Goal: Check status

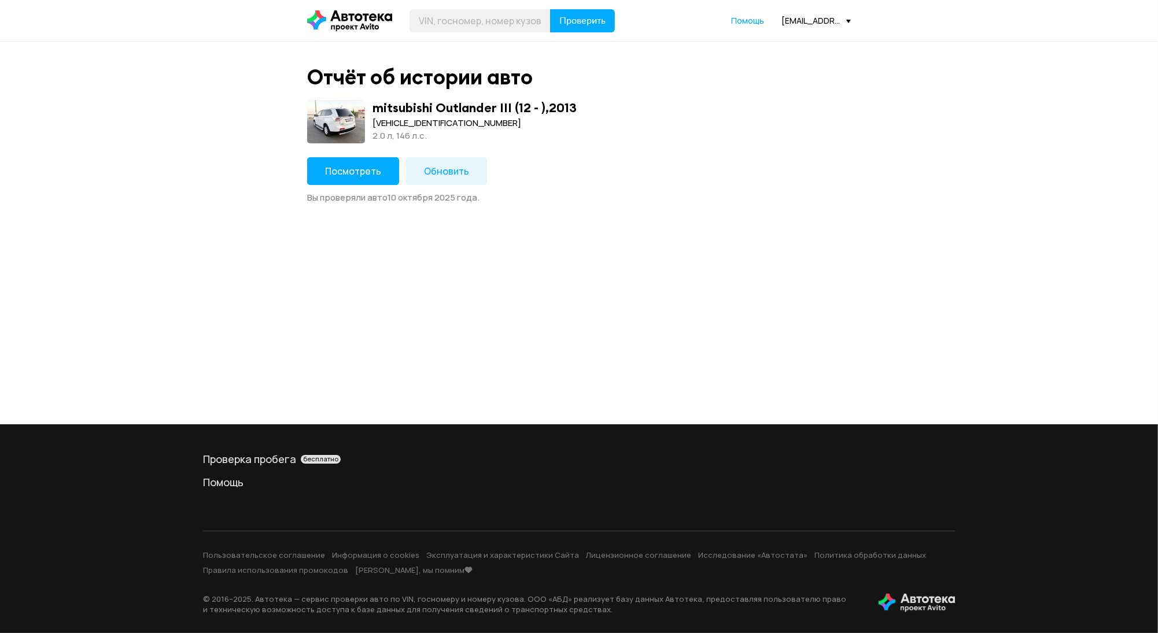
click at [372, 157] on button "Посмотреть" at bounding box center [353, 171] width 92 height 28
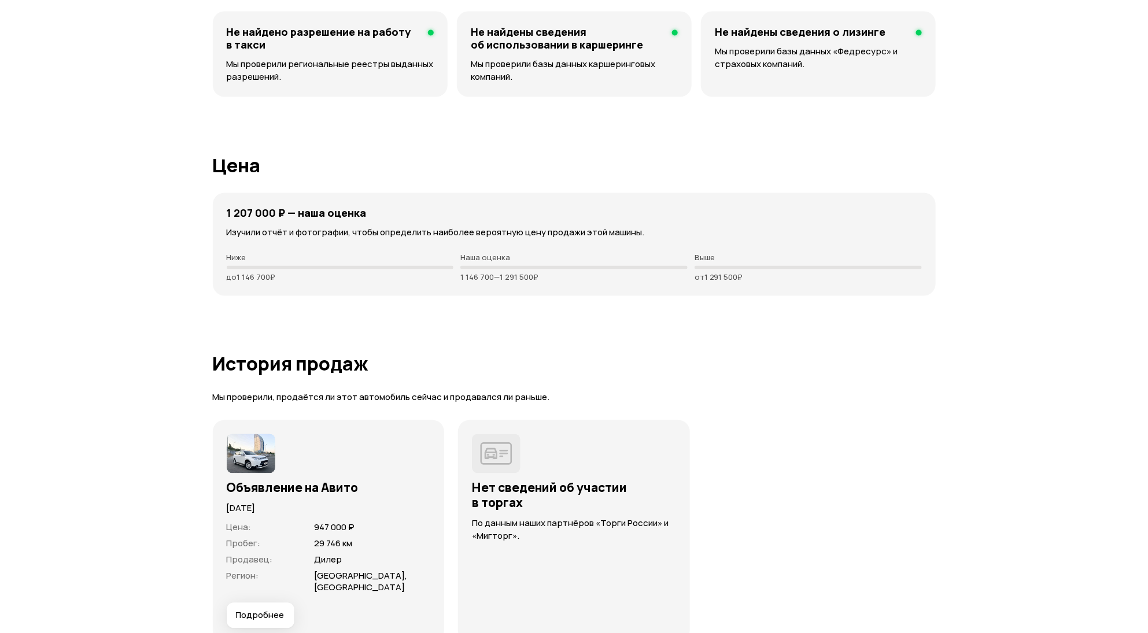
scroll to position [2931, 0]
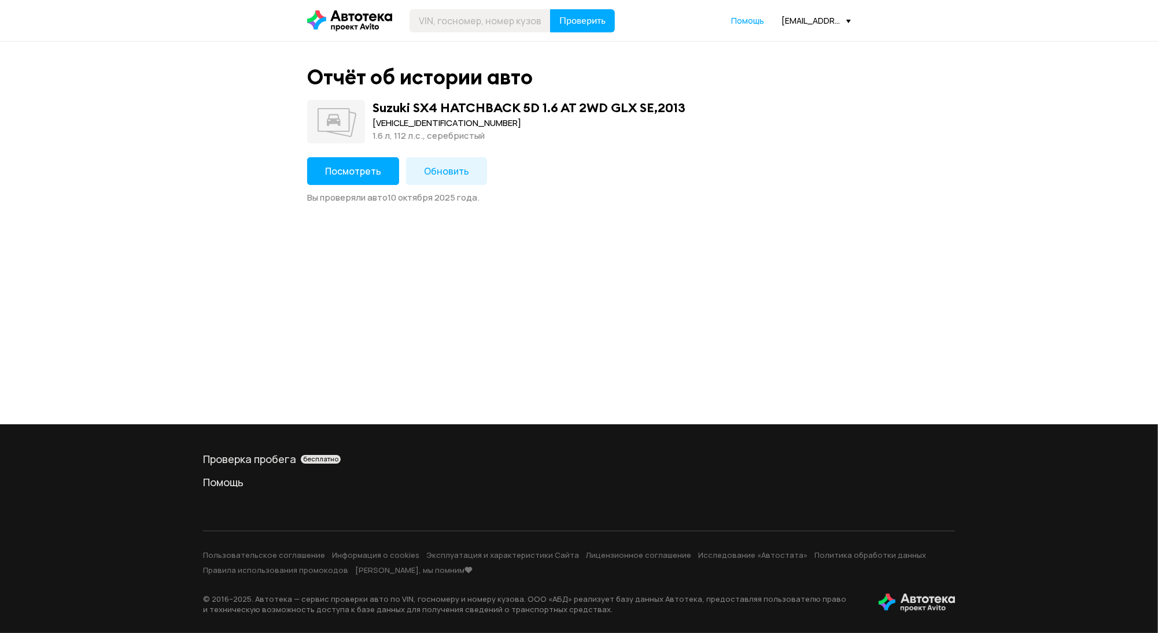
click at [323, 170] on button "Посмотреть" at bounding box center [353, 171] width 92 height 28
